Goal: Transaction & Acquisition: Purchase product/service

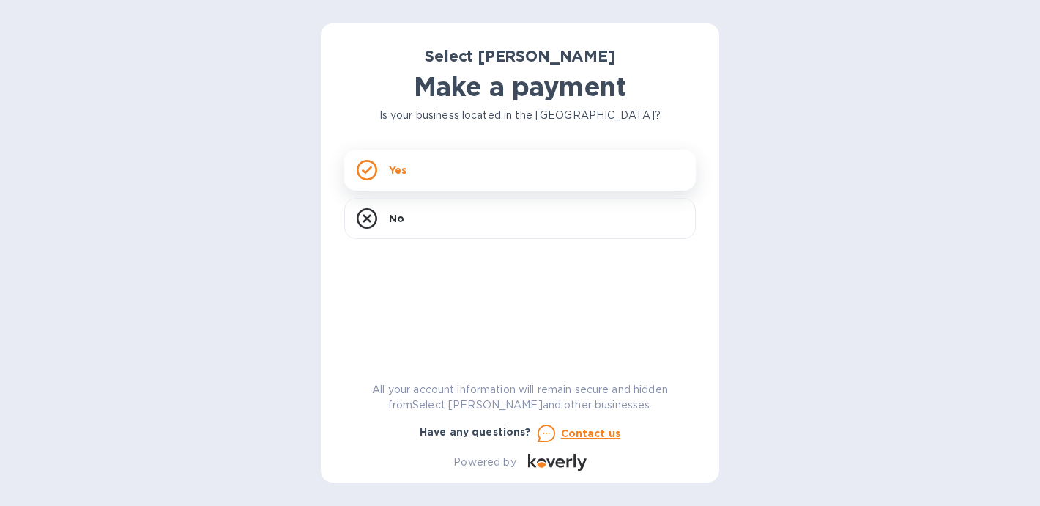
click at [396, 169] on p "Yes" at bounding box center [398, 170] width 18 height 15
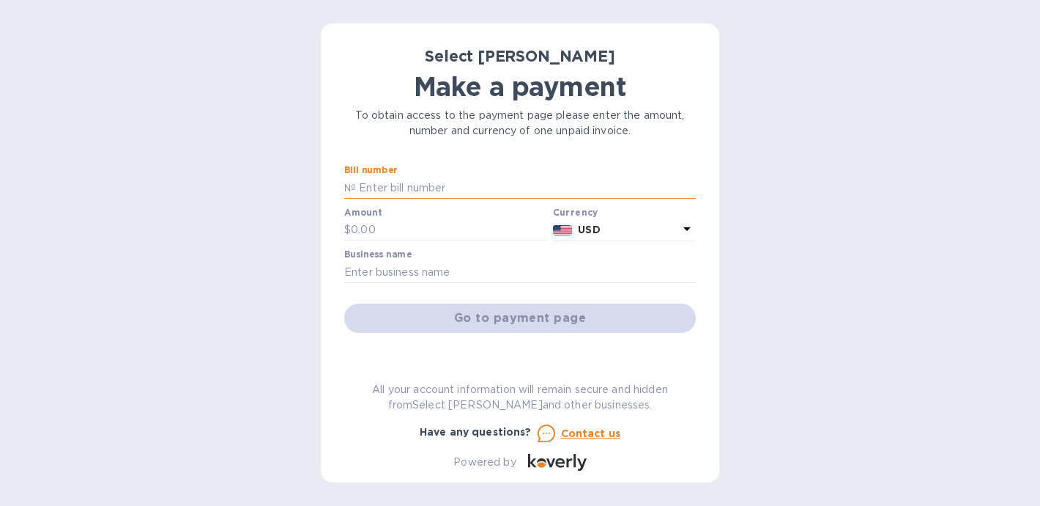
click at [371, 194] on input "text" at bounding box center [526, 188] width 340 height 22
type input "ss-262335"
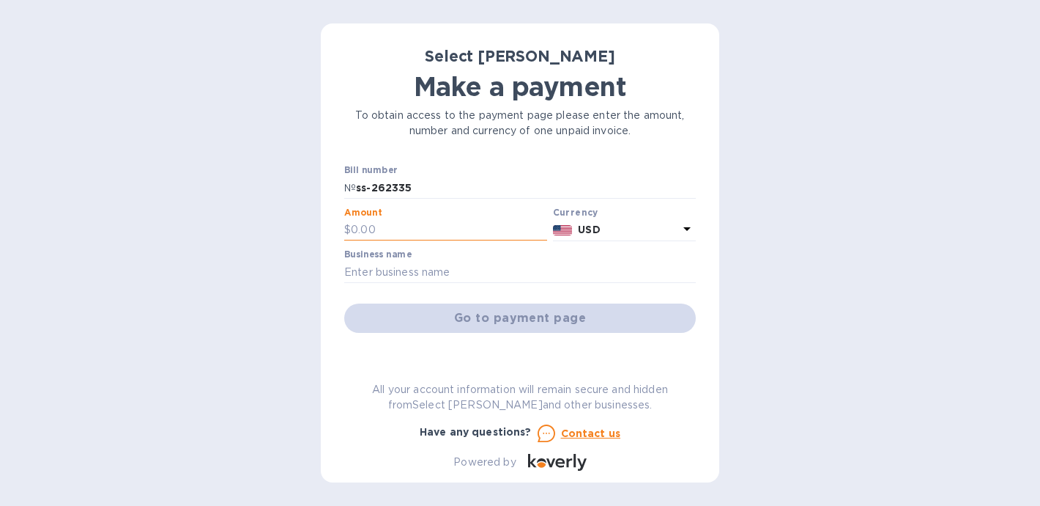
click at [364, 237] on input "text" at bounding box center [449, 230] width 196 height 22
type input "1,343.30"
click at [377, 271] on input "text" at bounding box center [520, 272] width 352 height 22
type input "Green Grocer"
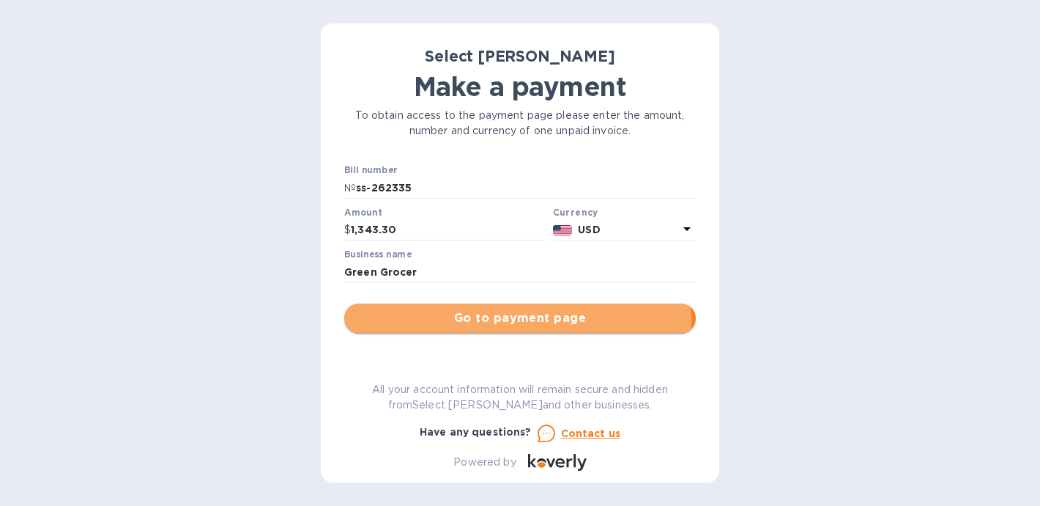
click at [485, 322] on span "Go to payment page" at bounding box center [520, 318] width 328 height 18
